Goal: Task Accomplishment & Management: Use online tool/utility

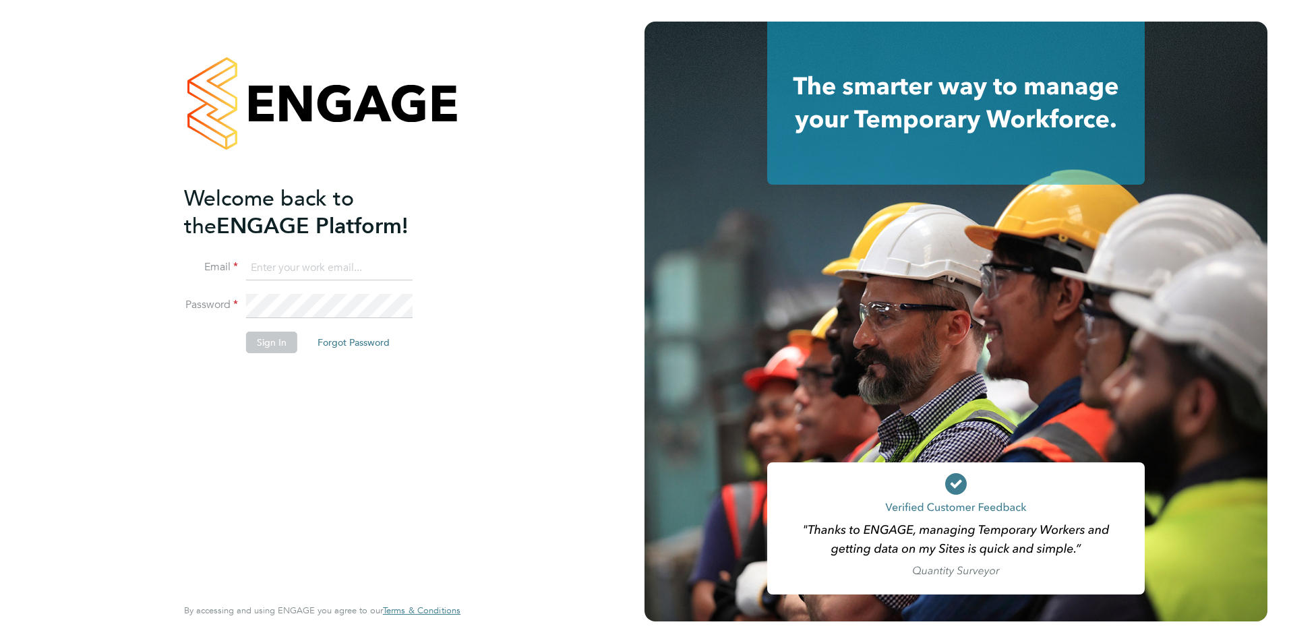
type input "lauren.bowron@pcrnet.co.uk"
click at [273, 335] on button "Sign In" at bounding box center [271, 343] width 51 height 22
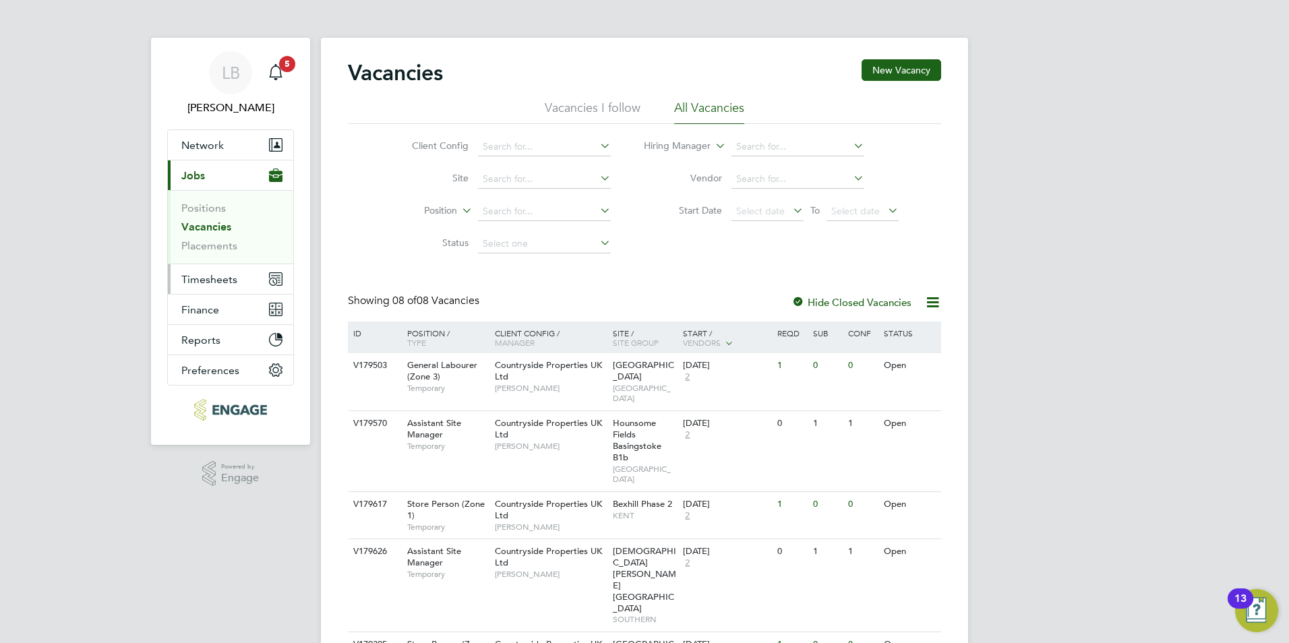
click at [208, 283] on span "Timesheets" at bounding box center [209, 279] width 56 height 13
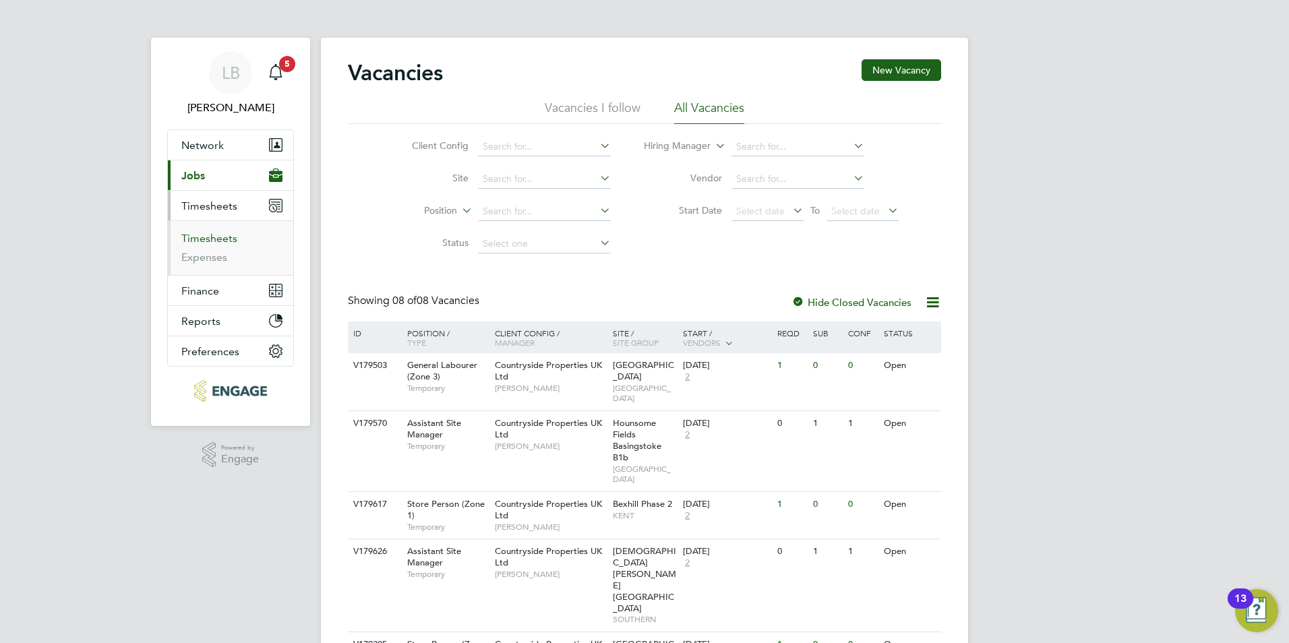
click at [208, 239] on link "Timesheets" at bounding box center [209, 238] width 56 height 13
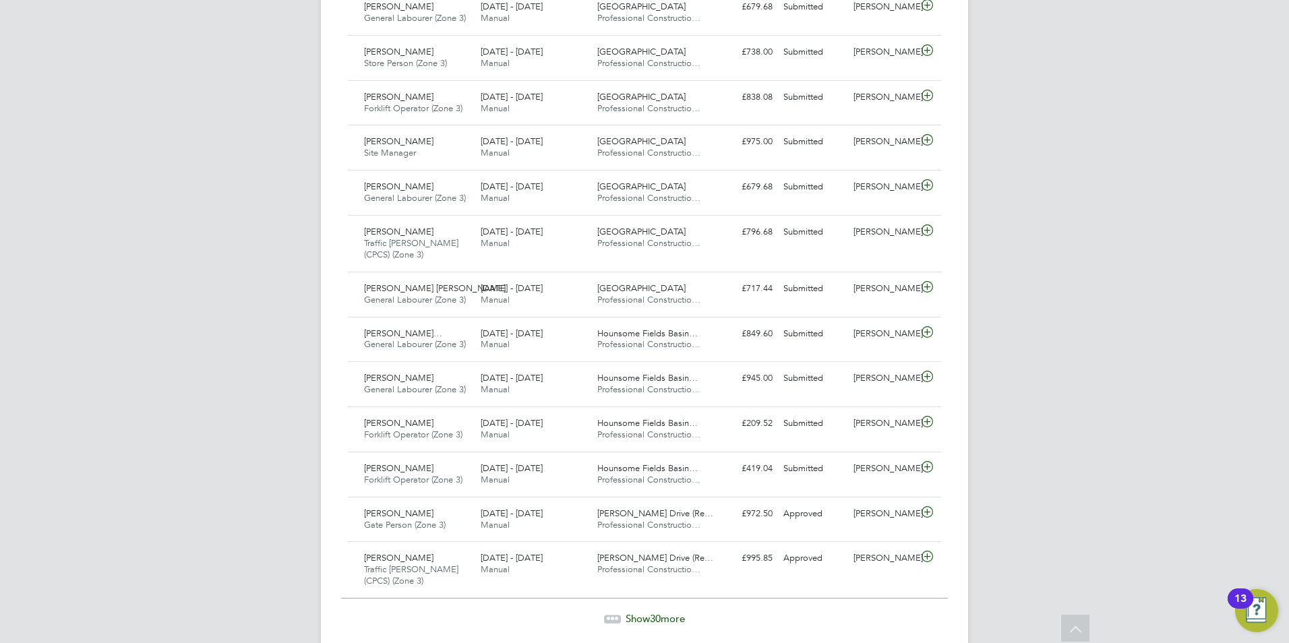
click at [648, 617] on span "Show 30 more" at bounding box center [654, 618] width 59 height 13
